Goal: Task Accomplishment & Management: Use online tool/utility

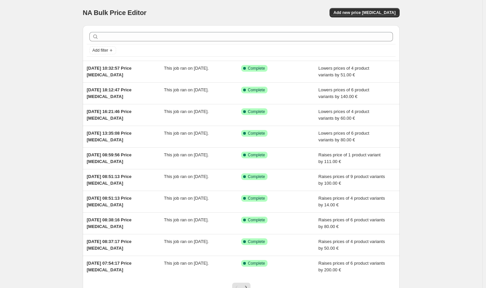
click at [403, 13] on div "NA Bulk Price Editor. This page is ready NA Bulk Price Editor Add new price [ME…" at bounding box center [241, 171] width 333 height 343
click at [395, 11] on span "Add new price [MEDICAL_DATA]" at bounding box center [364, 12] width 62 height 5
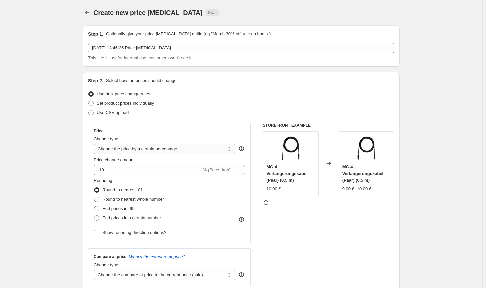
click at [170, 153] on select "Change the price to a certain amount Change the price by a certain amount Chang…" at bounding box center [165, 149] width 142 height 11
select select "by"
click at [95, 144] on select "Change the price to a certain amount Change the price by a certain amount Chang…" at bounding box center [165, 149] width 142 height 11
type input "-10.00"
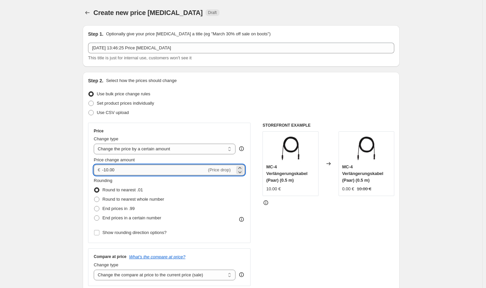
drag, startPoint x: 143, startPoint y: 172, endPoint x: 114, endPoint y: 174, distance: 28.7
click at [110, 170] on input "-10.00" at bounding box center [154, 170] width 104 height 11
click at [132, 196] on span "Round to nearest whole number" at bounding box center [133, 199] width 62 height 7
click at [94, 197] on input "Round to nearest whole number" at bounding box center [94, 197] width 0 height 0
radio input "true"
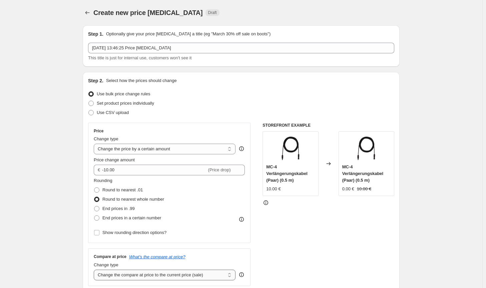
click at [173, 273] on select "Change the compare at price to the current price (sale) Change the compare at p…" at bounding box center [165, 275] width 142 height 11
select select "no_change"
click at [95, 270] on select "Change the compare at price to the current price (sale) Change the compare at p…" at bounding box center [165, 275] width 142 height 11
click at [347, 261] on div "STOREFRONT EXAMPLE MC-4 Verlängerungskabel (Paar) (0.5 m) 10.00 € Changed to MC…" at bounding box center [328, 204] width 132 height 163
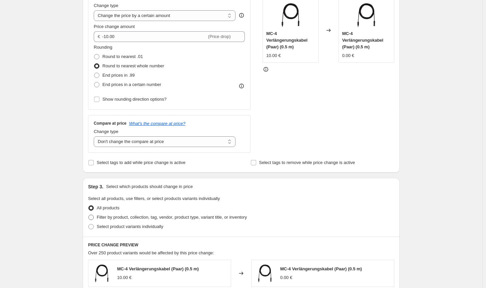
click at [220, 218] on span "Filter by product, collection, tag, vendor, product type, variant title, or inv…" at bounding box center [172, 217] width 150 height 5
click at [89, 215] on input "Filter by product, collection, tag, vendor, product type, variant title, or inv…" at bounding box center [88, 215] width 0 height 0
radio input "true"
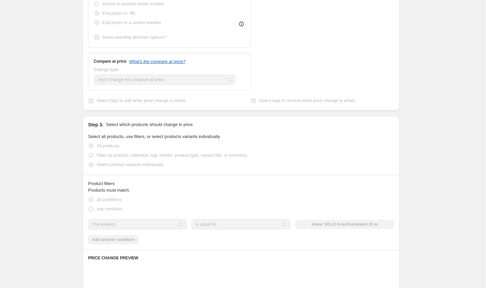
scroll to position [233, 0]
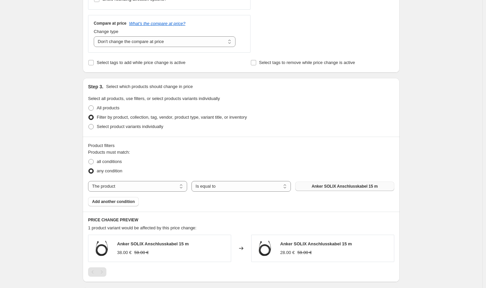
click at [314, 187] on button "Anker SOLIX Anschlusskabel 15 m" at bounding box center [344, 186] width 99 height 9
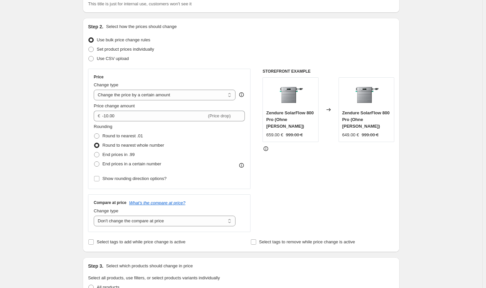
scroll to position [33, 0]
